Goal: Obtain resource: Download file/media

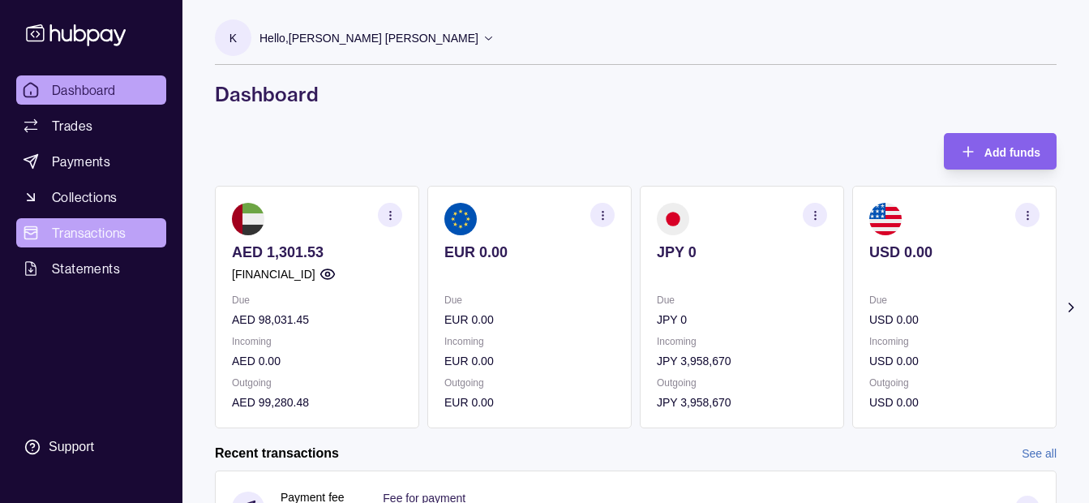
click at [93, 230] on span "Transactions" at bounding box center [89, 232] width 75 height 19
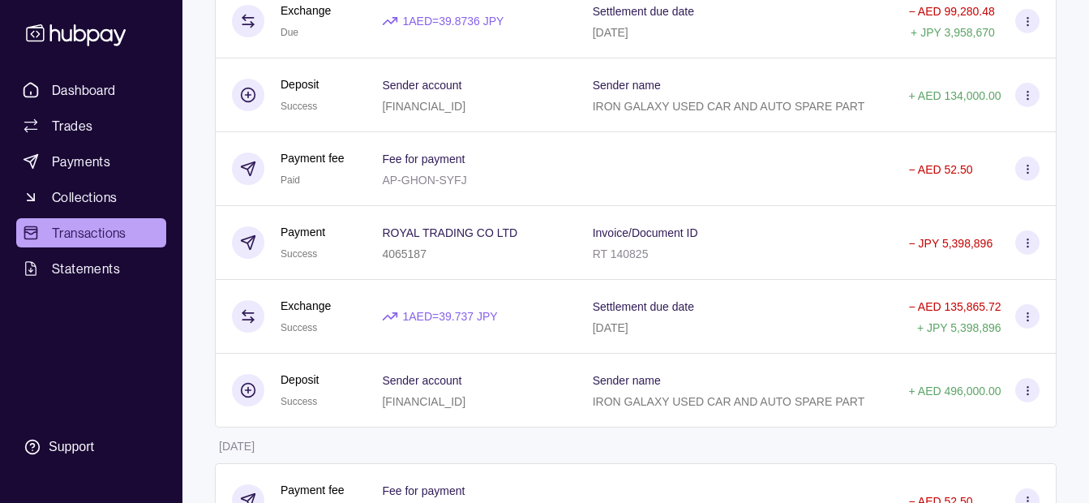
scroll to position [405, 0]
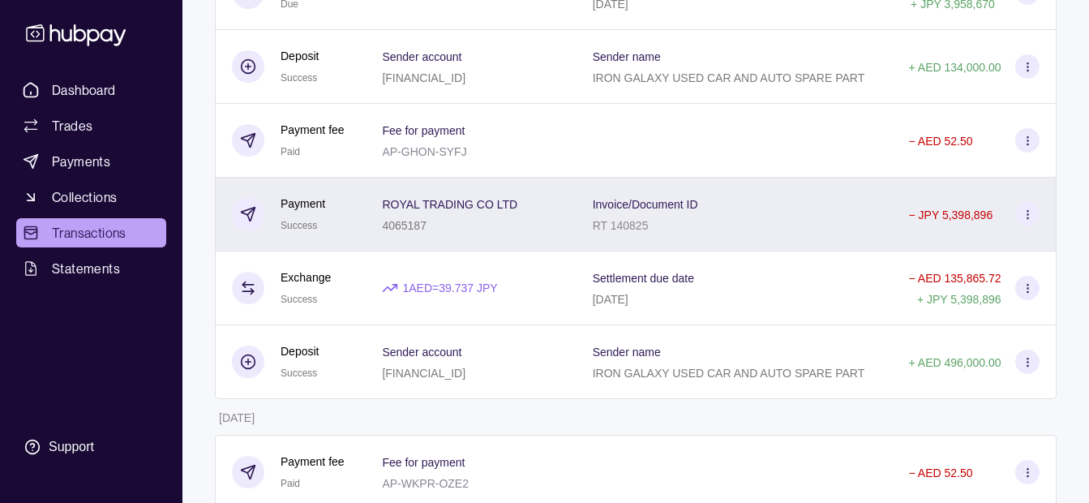
click at [541, 214] on div "ROYAL TRADING CO LTD 4065187" at bounding box center [471, 214] width 178 height 41
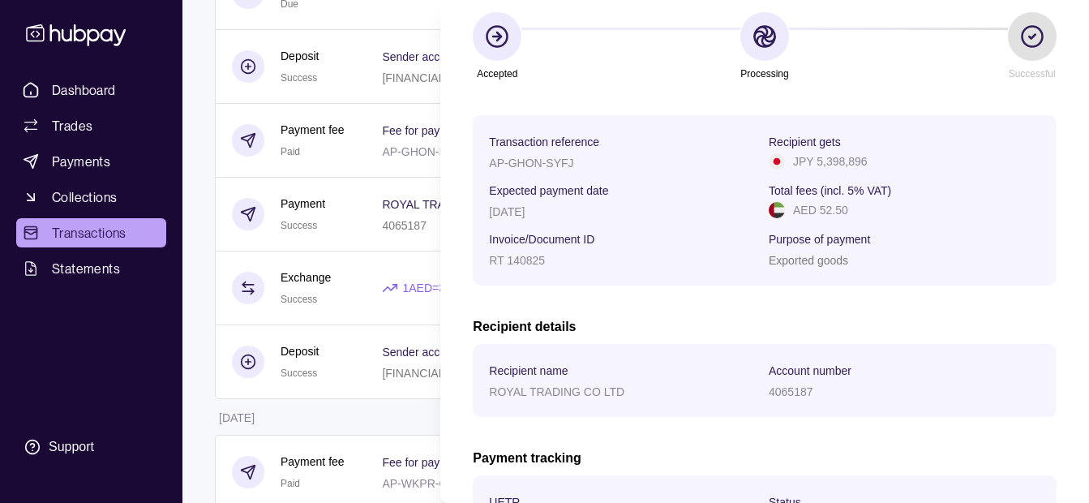
scroll to position [345, 0]
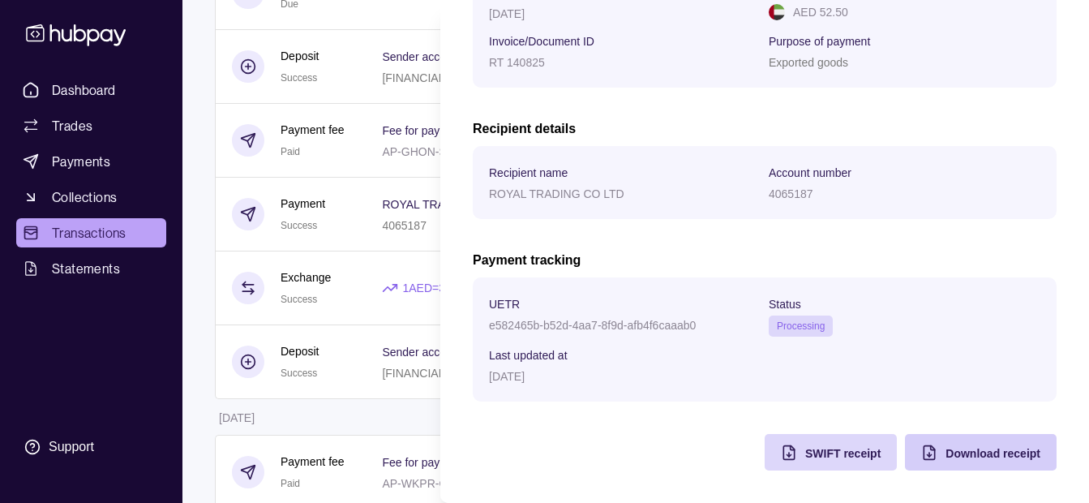
click at [966, 451] on span "Download receipt" at bounding box center [992, 453] width 95 height 13
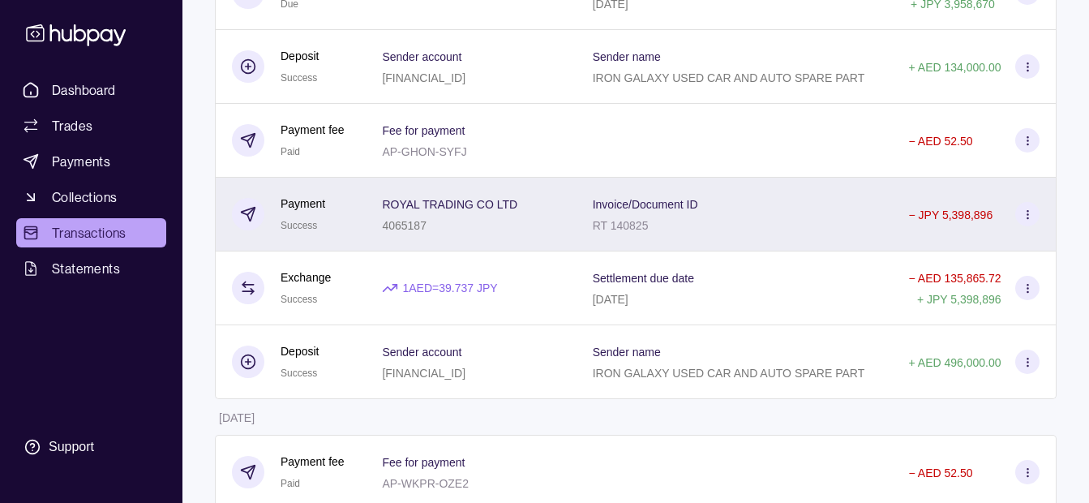
click at [332, 189] on html "Dashboard Trades Payments Collections Transactions Statements Support K Hello, …" at bounding box center [544, 492] width 1089 height 1795
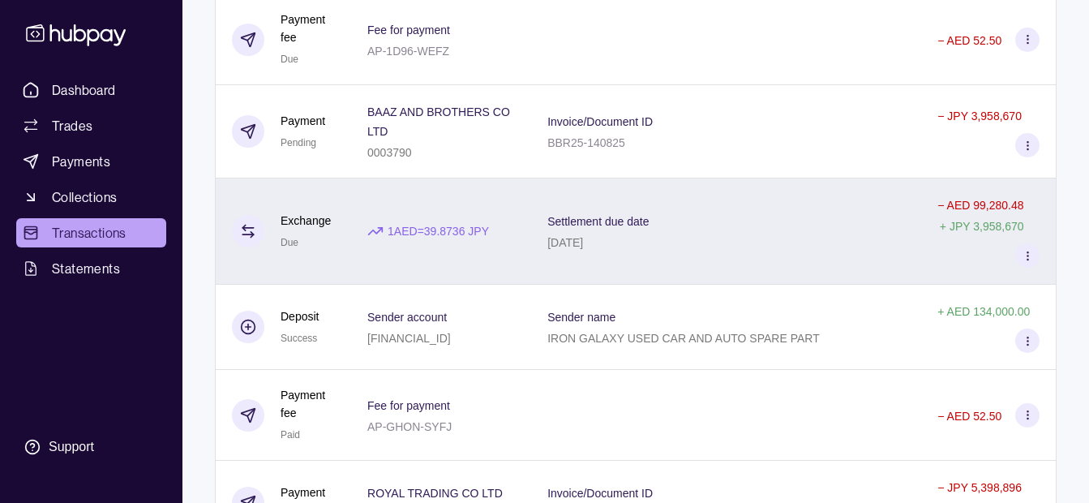
scroll to position [243, 0]
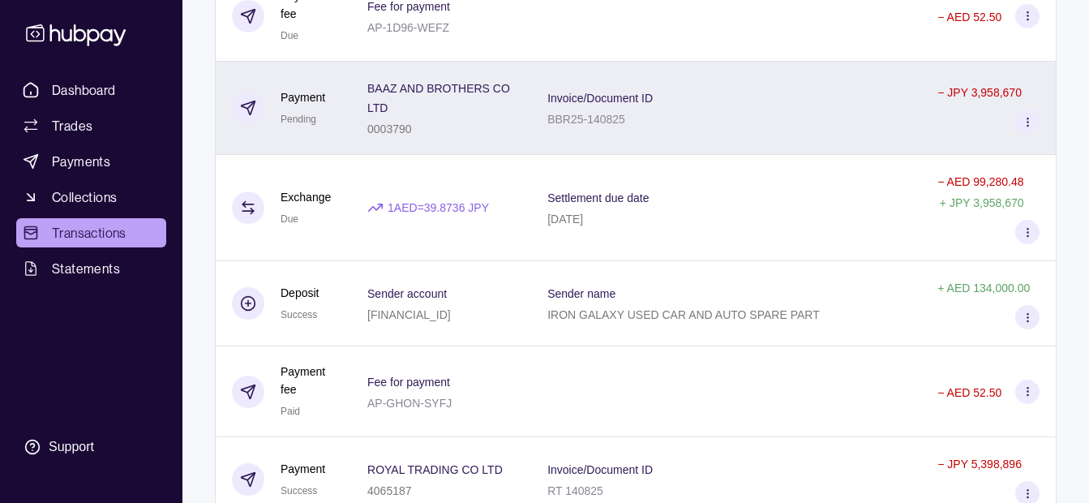
click at [1020, 78] on div "− JPY 3,958,670" at bounding box center [988, 108] width 135 height 93
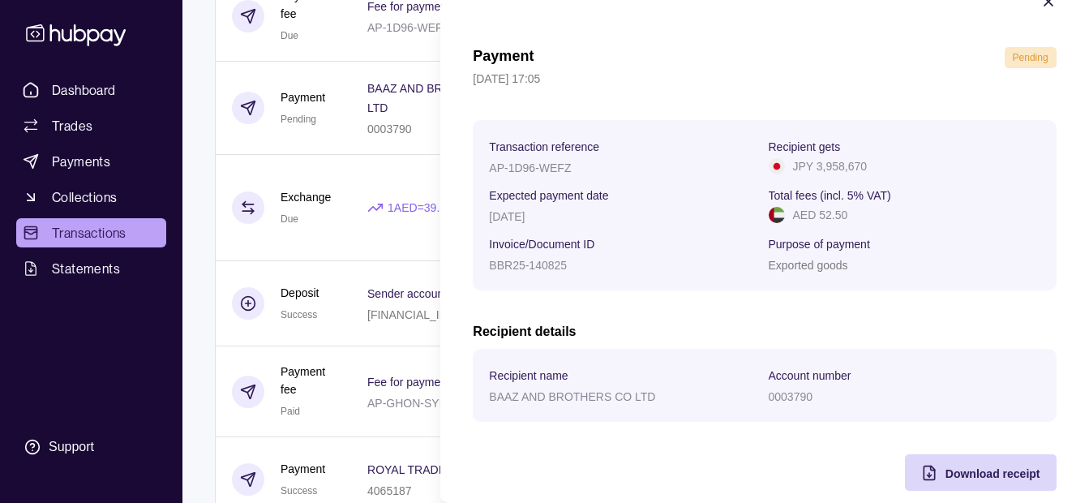
scroll to position [59, 0]
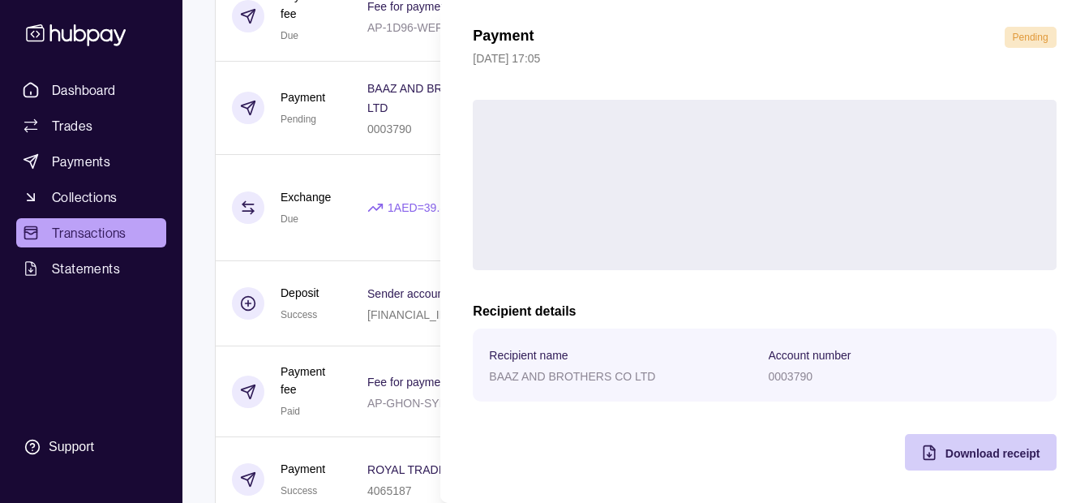
click at [957, 452] on span "Download receipt" at bounding box center [992, 453] width 95 height 13
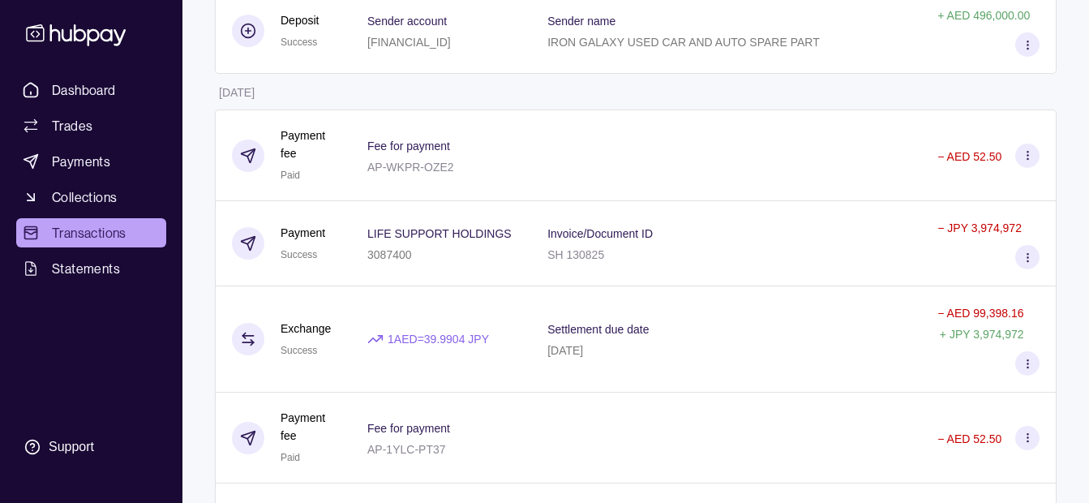
scroll to position [892, 0]
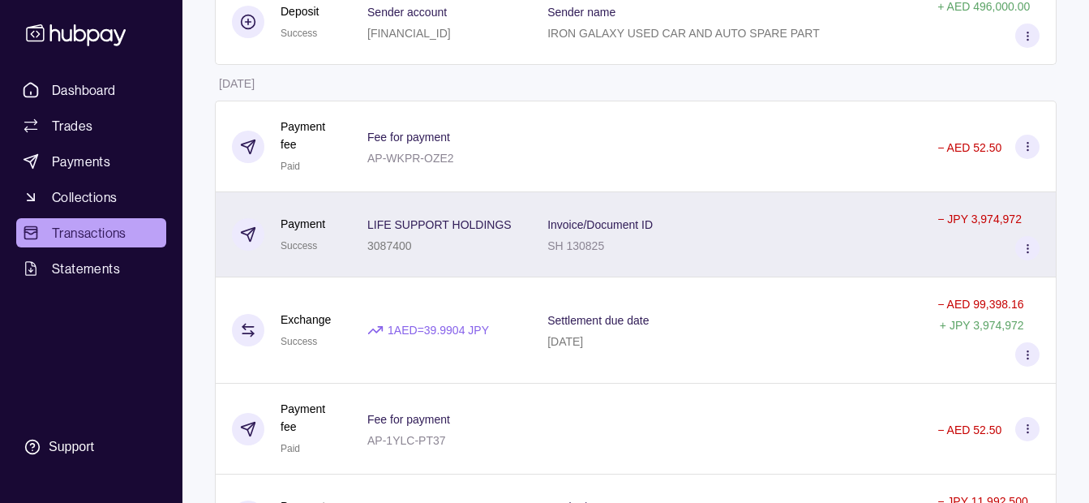
click at [478, 225] on p "LIFE SUPPORT HOLDINGS" at bounding box center [439, 224] width 144 height 13
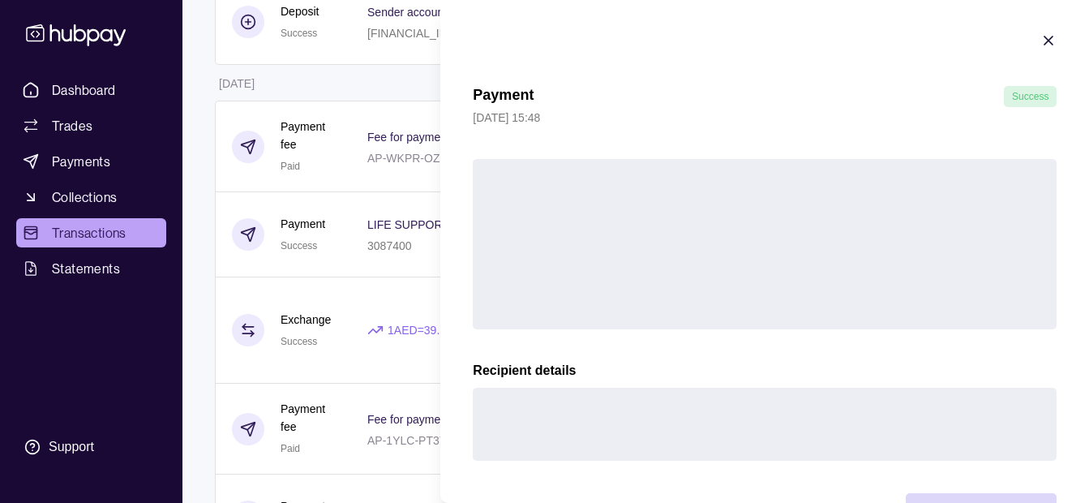
scroll to position [59, 0]
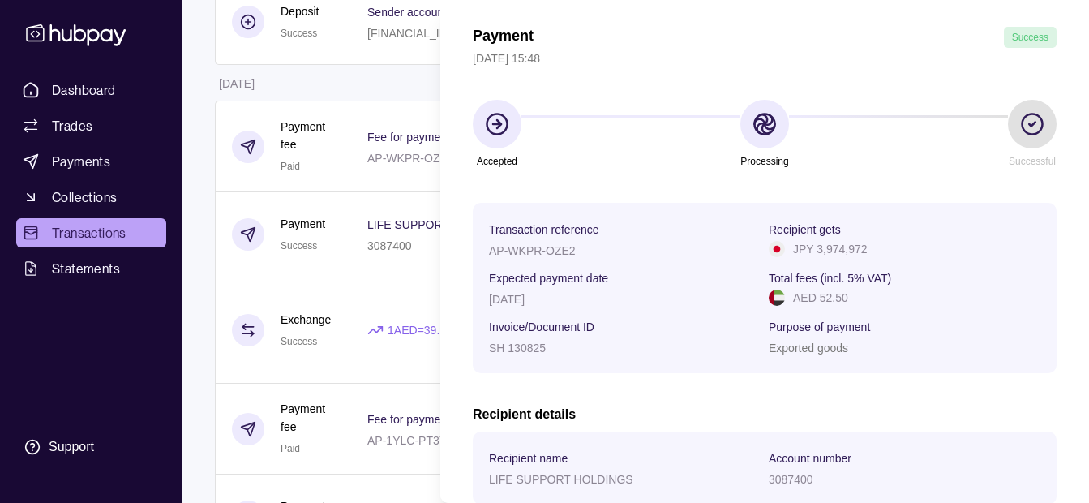
click at [936, 440] on div "Payment Success [DATE] 15:48 Accepted Processing Successful Transaction referen…" at bounding box center [765, 391] width 584 height 729
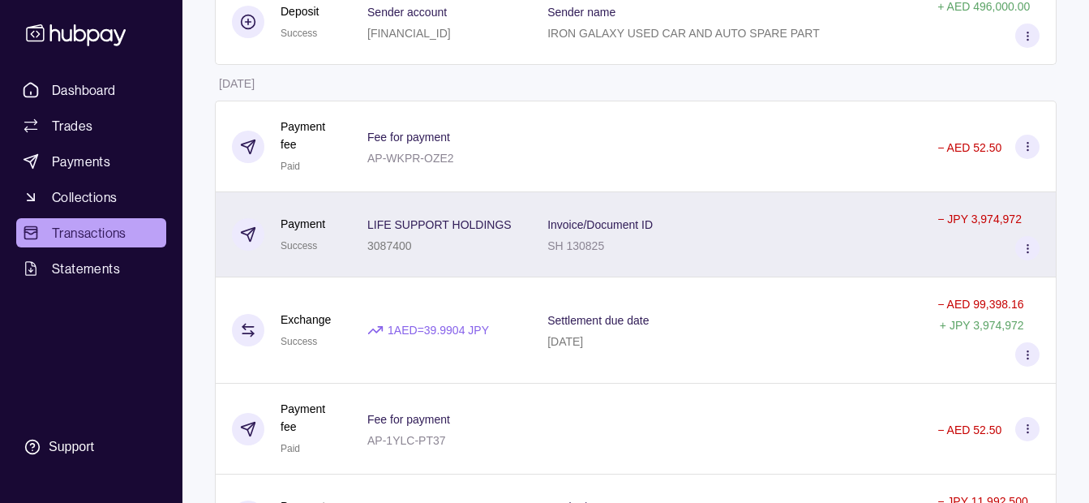
click at [468, 230] on p "LIFE SUPPORT HOLDINGS" at bounding box center [439, 224] width 144 height 13
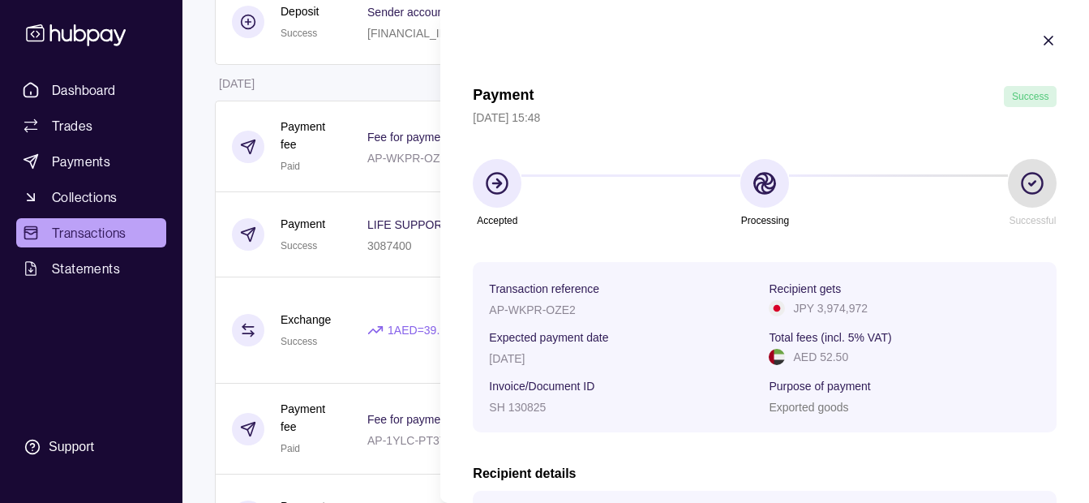
scroll to position [345, 0]
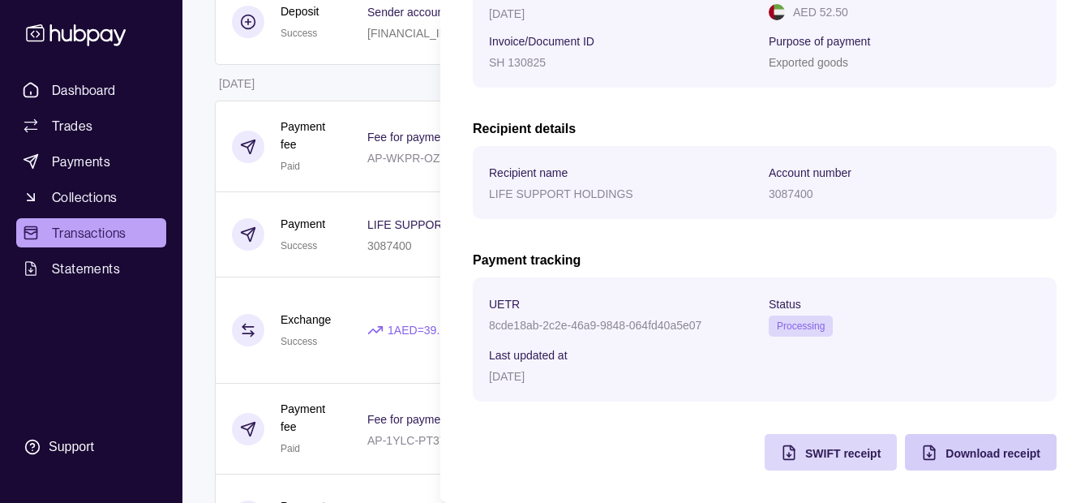
click at [945, 444] on div "Download receipt" at bounding box center [992, 452] width 95 height 19
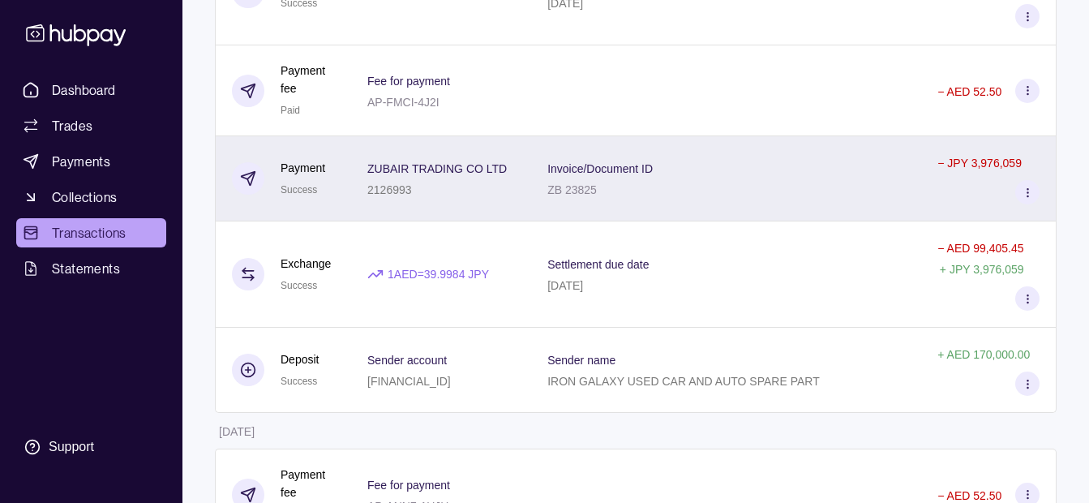
scroll to position [1540, 0]
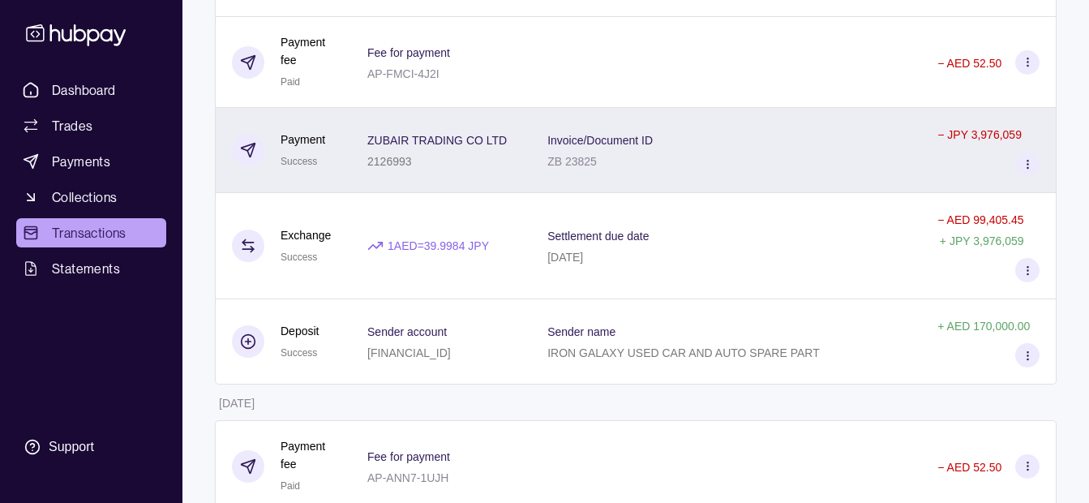
click at [374, 174] on div "ZUBAIR TRADING CO LTD 2126993" at bounding box center [441, 150] width 180 height 85
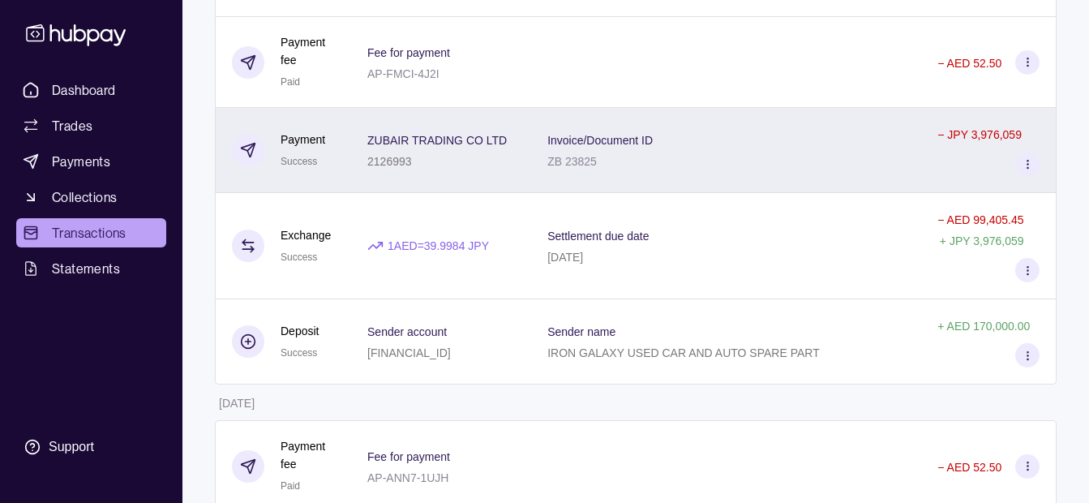
click at [417, 136] on p "ZUBAIR TRADING CO LTD" at bounding box center [436, 140] width 139 height 13
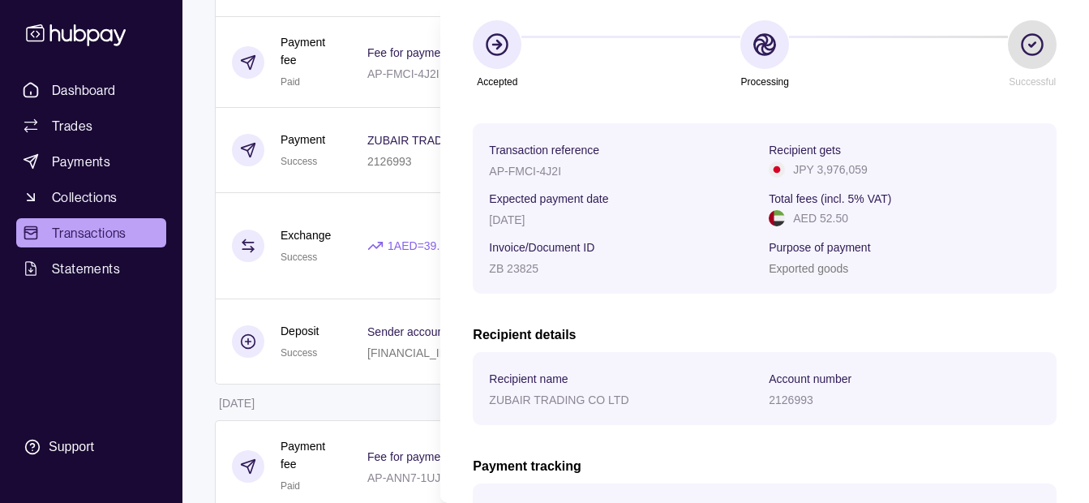
scroll to position [345, 0]
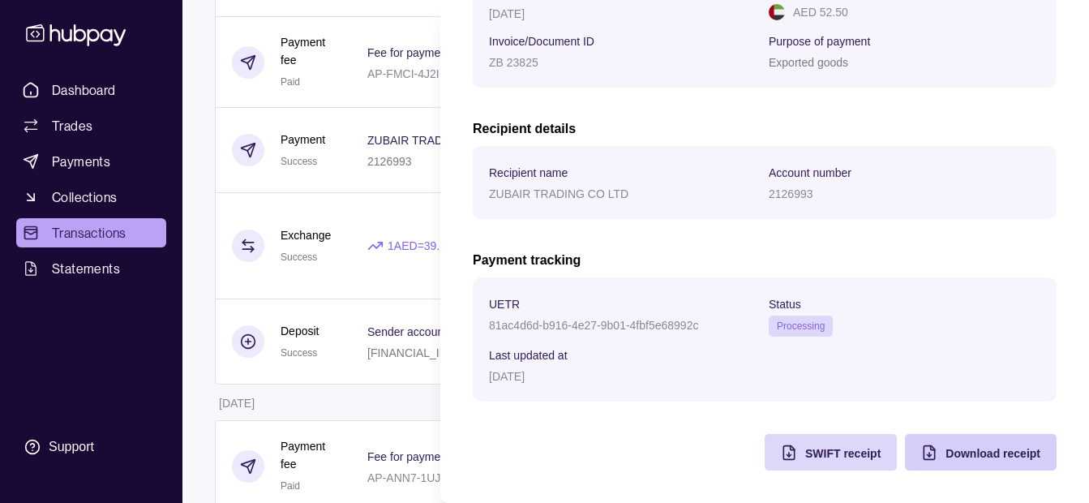
click at [964, 466] on div "Download receipt" at bounding box center [968, 452] width 143 height 36
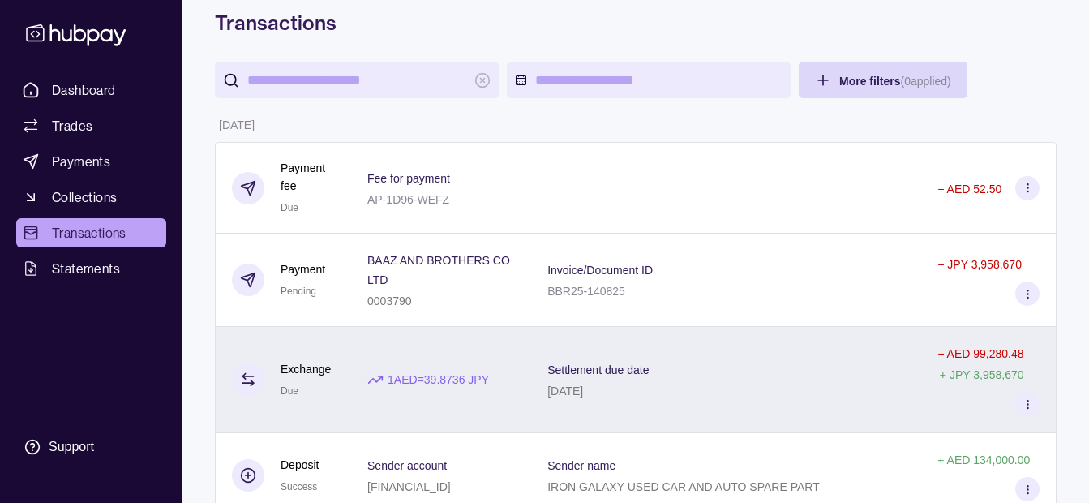
scroll to position [162, 0]
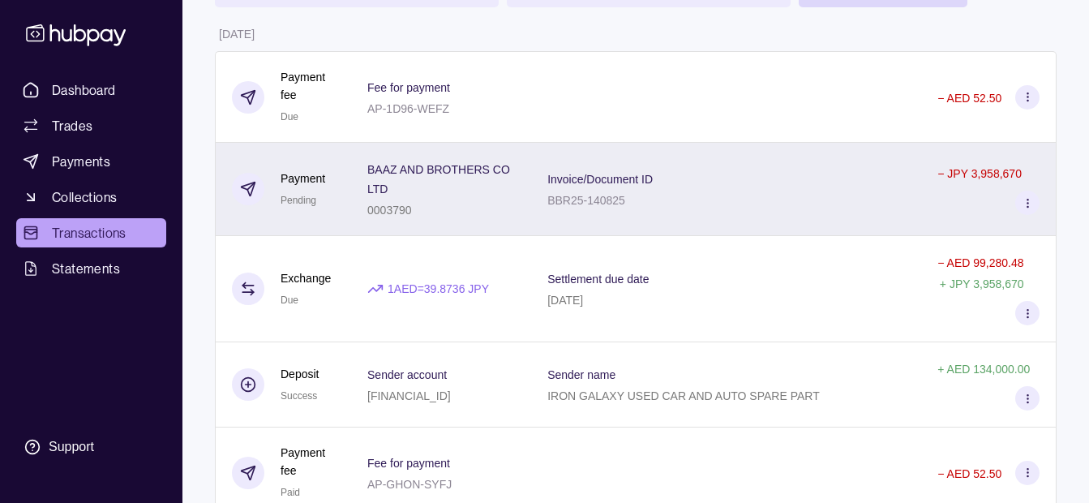
click at [590, 178] on p "Invoice/Document ID" at bounding box center [599, 179] width 105 height 13
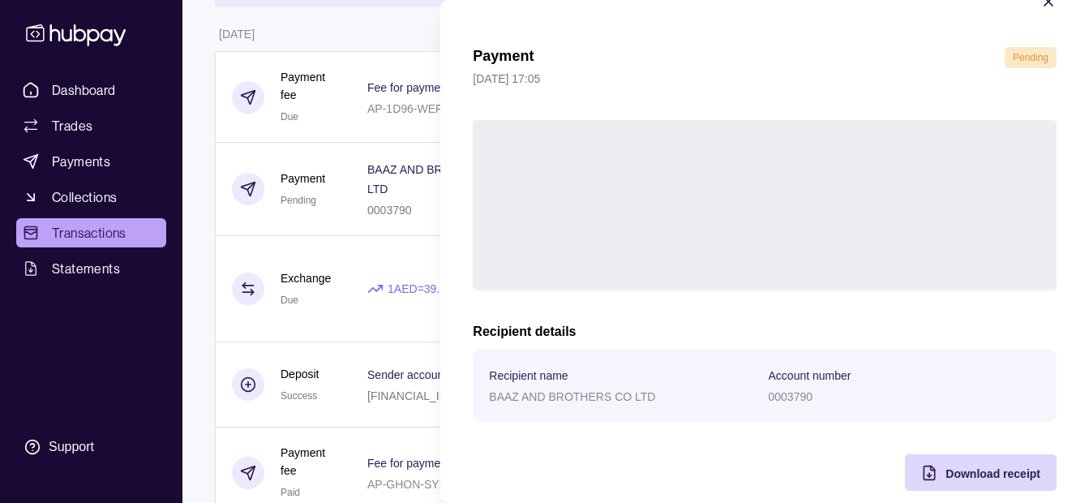
scroll to position [59, 0]
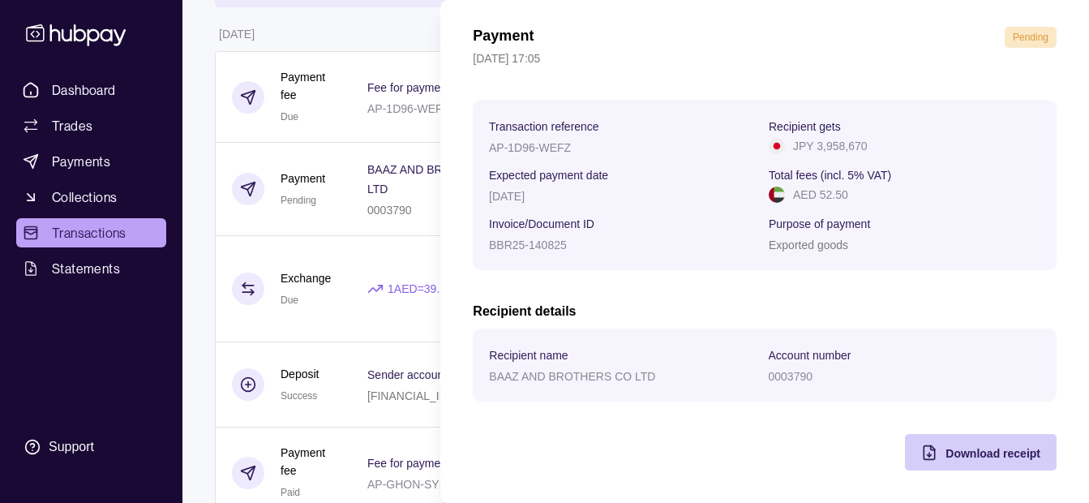
click at [978, 446] on div "Download receipt" at bounding box center [992, 452] width 95 height 19
